Goal: Task Accomplishment & Management: Use online tool/utility

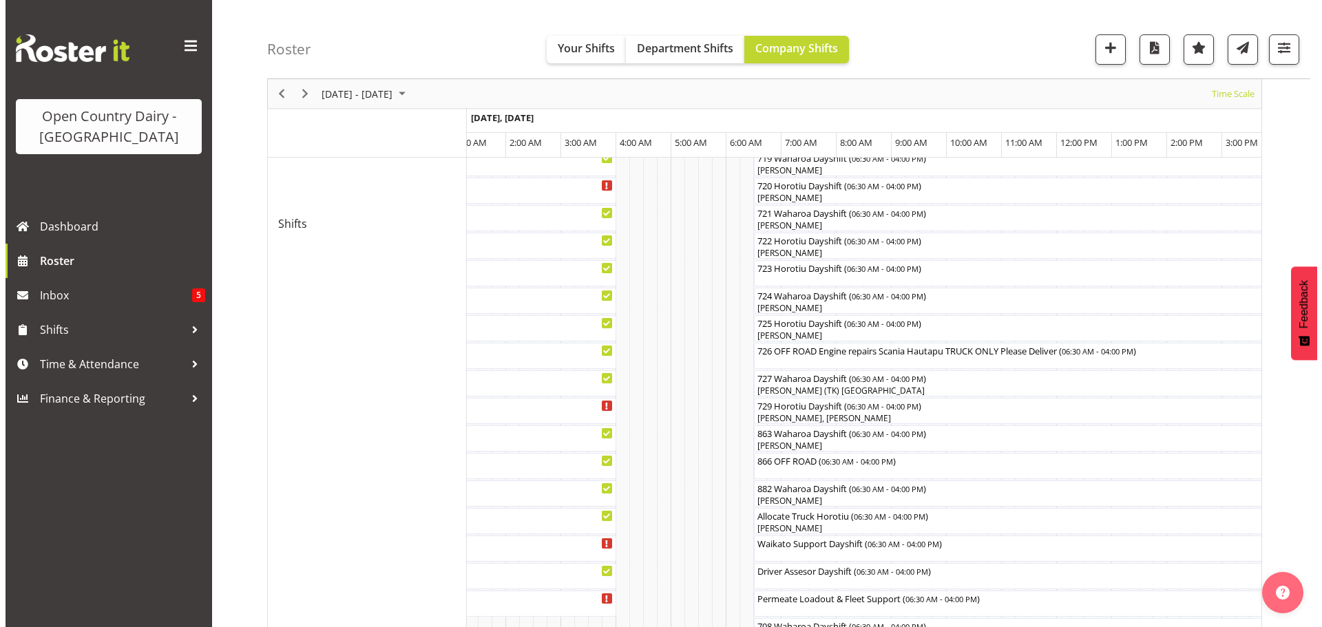
scroll to position [758, 0]
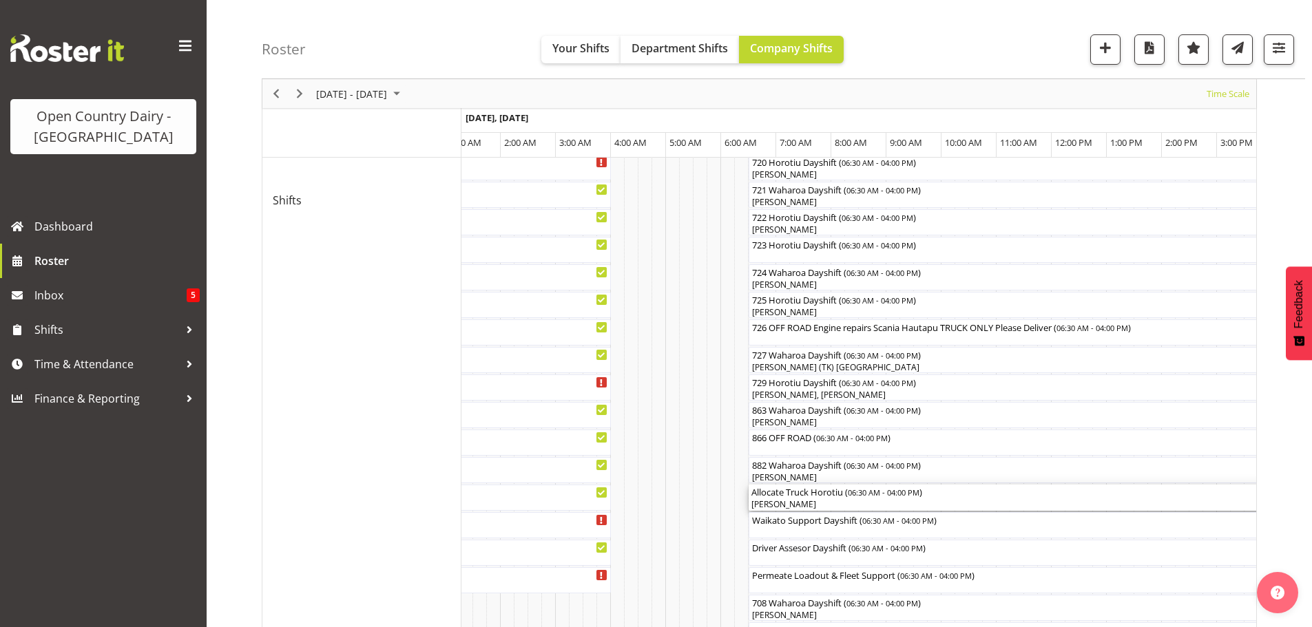
click at [794, 495] on div "Allocate Truck Horotiu ( 06:30 AM - 04:00 PM )" at bounding box center [1010, 492] width 518 height 14
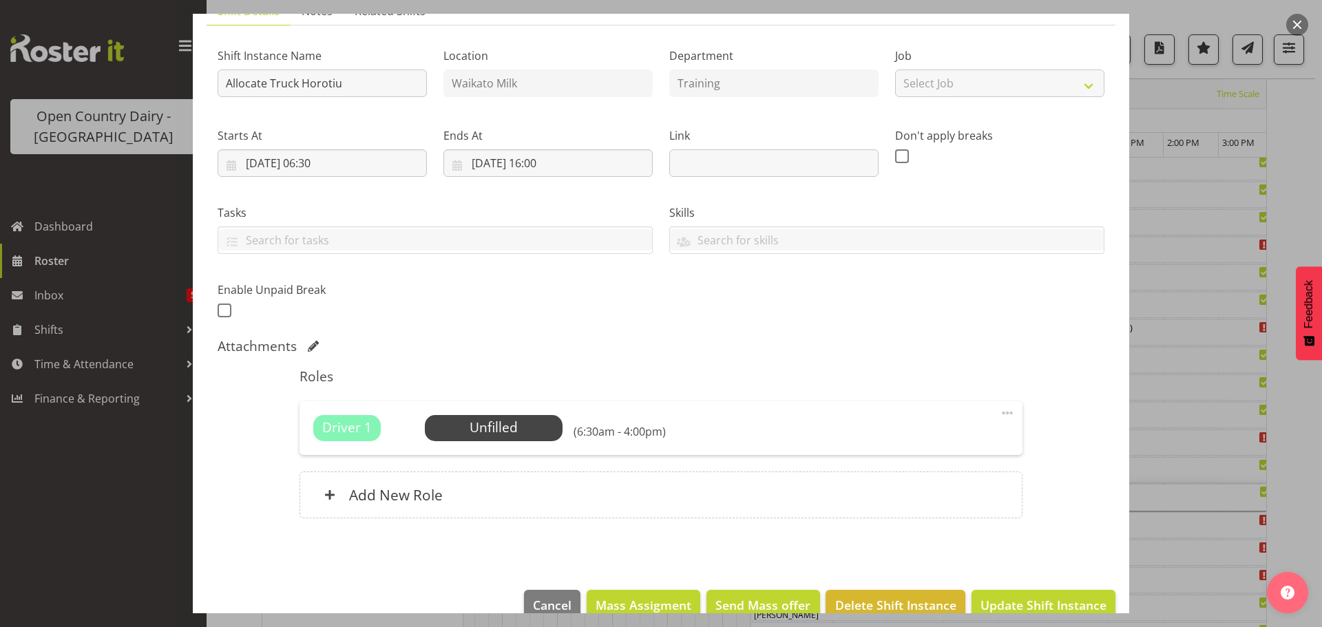
scroll to position [141, 0]
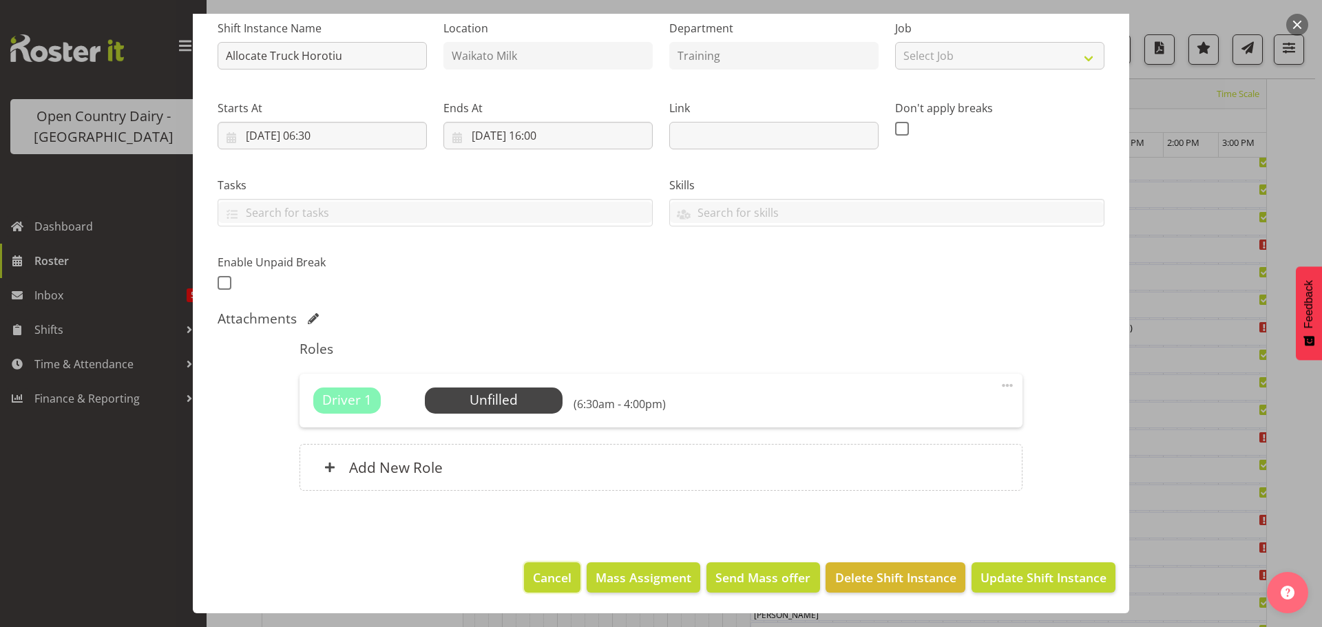
click at [534, 577] on span "Cancel" at bounding box center [552, 578] width 39 height 18
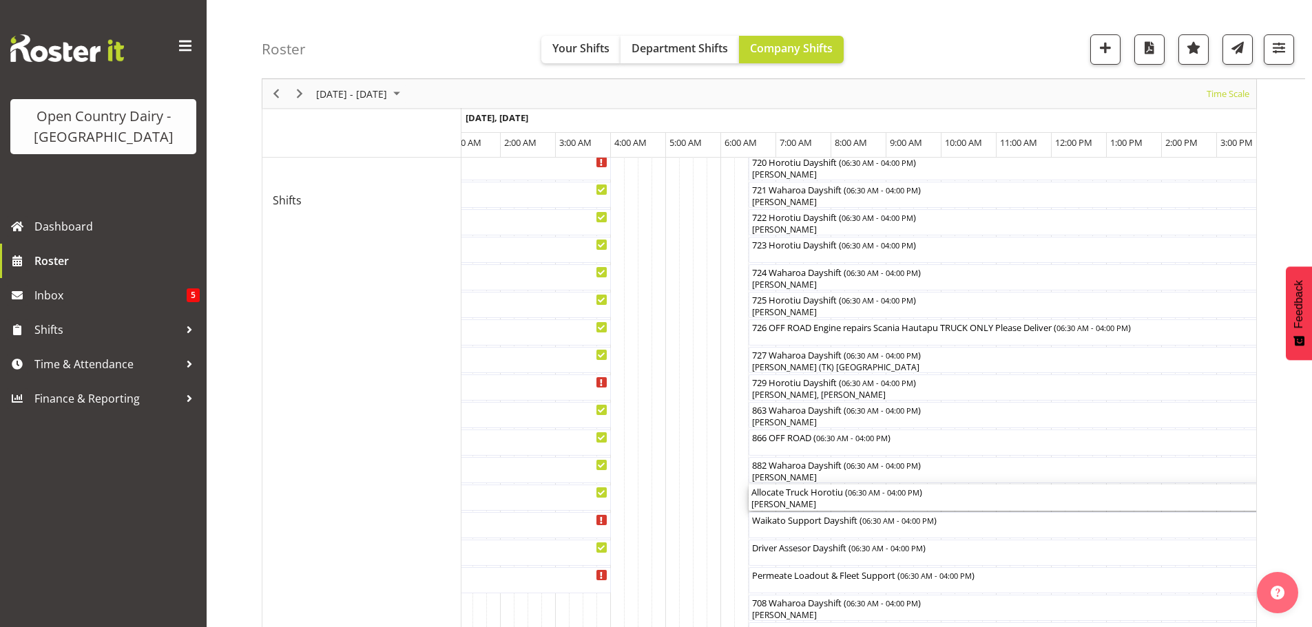
click at [792, 499] on div "[PERSON_NAME]" at bounding box center [1010, 505] width 518 height 12
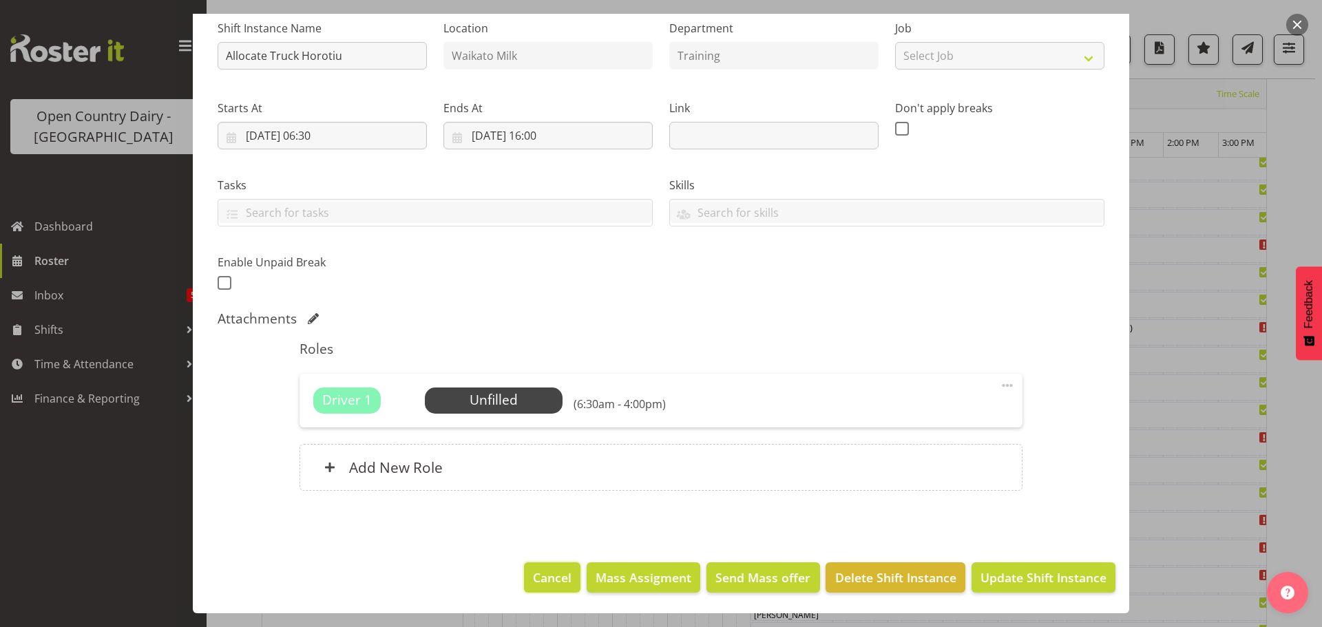
click at [541, 570] on span "Cancel" at bounding box center [552, 578] width 39 height 18
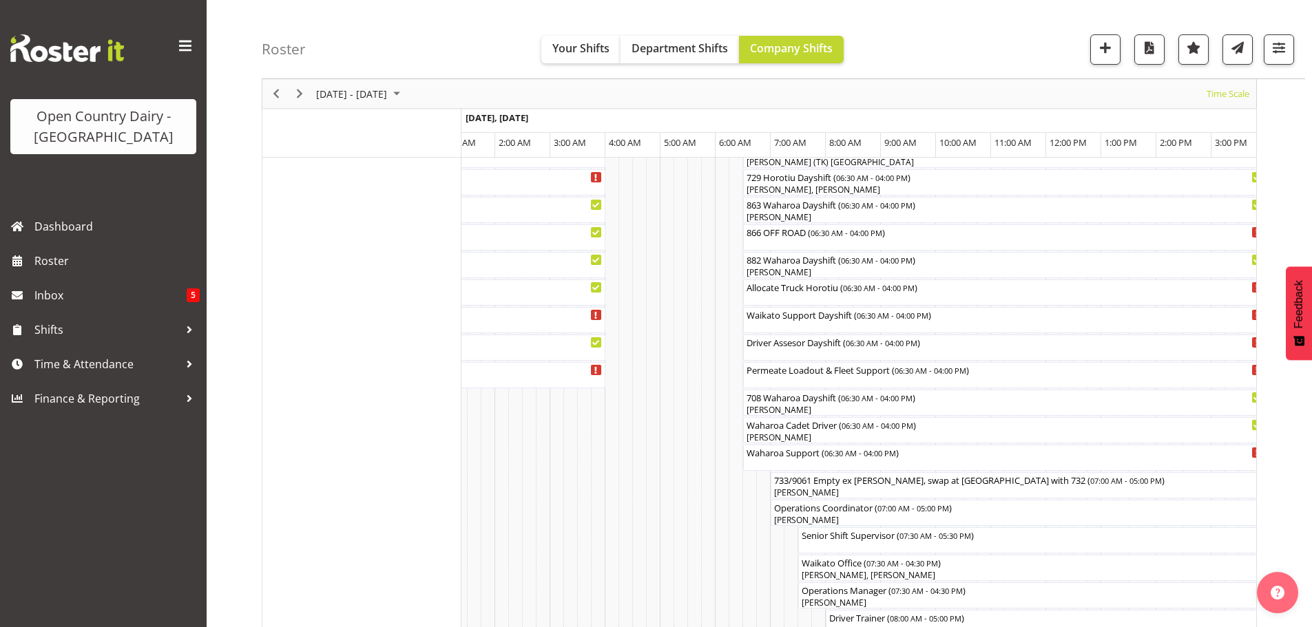
scroll to position [964, 0]
